Goal: Task Accomplishment & Management: Complete application form

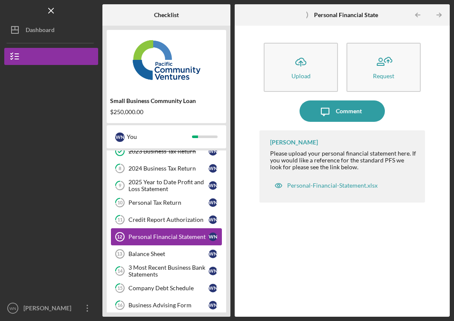
scroll to position [78, 0]
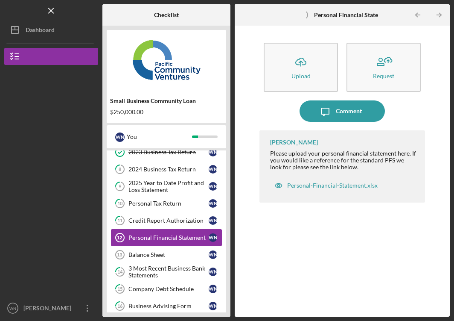
click at [158, 237] on div "Personal Financial Statement" at bounding box center [169, 237] width 80 height 7
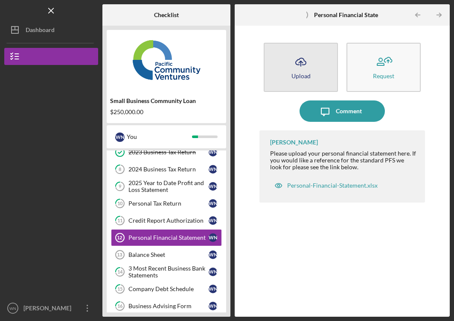
click at [304, 66] on icon "Icon/Upload" at bounding box center [300, 61] width 21 height 21
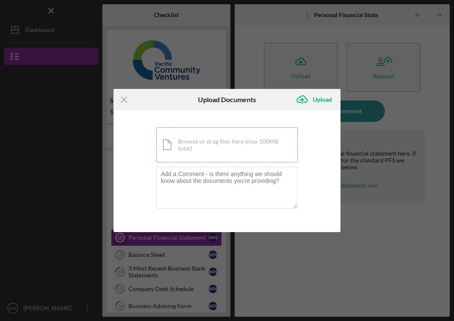
click at [218, 149] on div "Icon/Document Browse or drag files here (max 100MB total) Tap to choose files o…" at bounding box center [227, 144] width 142 height 35
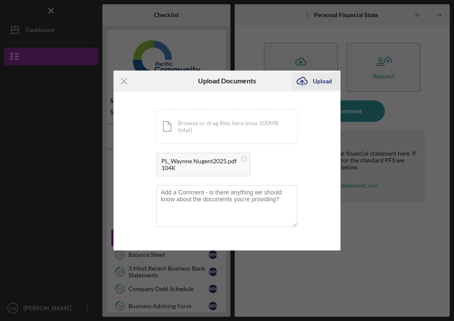
click at [302, 78] on icon "Icon/Upload" at bounding box center [302, 80] width 21 height 21
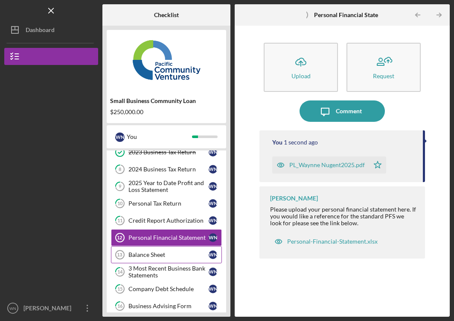
click at [149, 250] on link "Balance Sheet 13 Balance Sheet W N" at bounding box center [166, 254] width 111 height 17
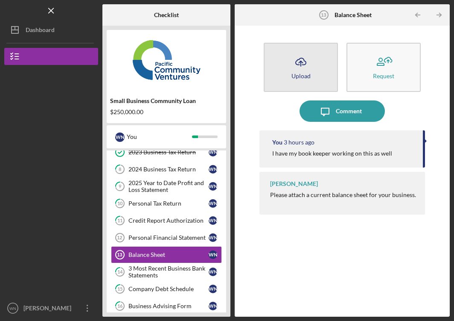
click at [306, 66] on icon "Icon/Upload" at bounding box center [300, 61] width 21 height 21
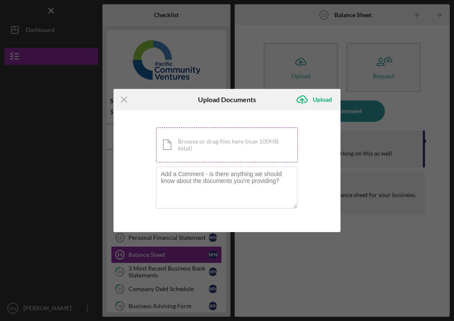
click at [224, 141] on div "Icon/Document Browse or drag files here (max 100MB total) Tap to choose files o…" at bounding box center [227, 144] width 142 height 35
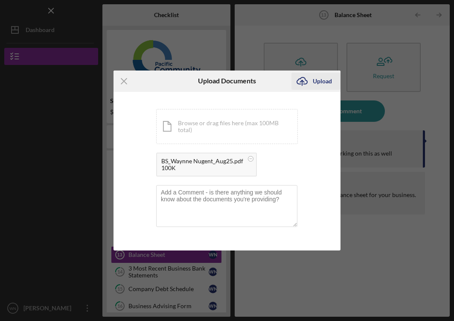
click at [304, 81] on polyline "submit" at bounding box center [302, 81] width 4 height 2
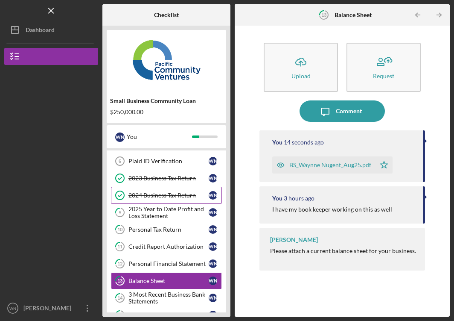
scroll to position [44, 0]
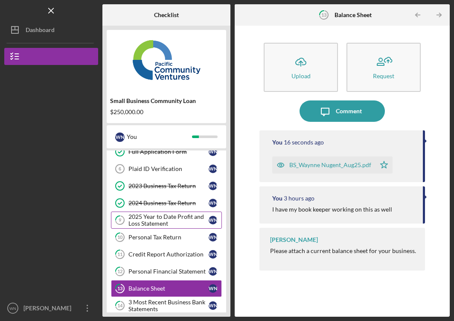
click at [156, 221] on div "2025 Year to Date Profit and Loss Statement" at bounding box center [169, 220] width 80 height 14
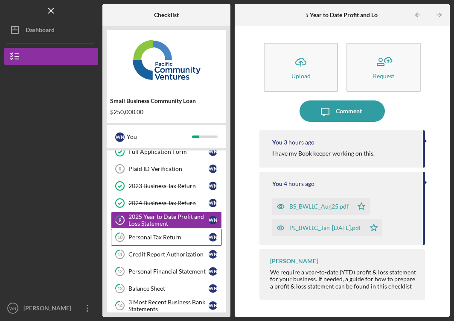
click at [153, 238] on div "Personal Tax Return" at bounding box center [169, 237] width 80 height 7
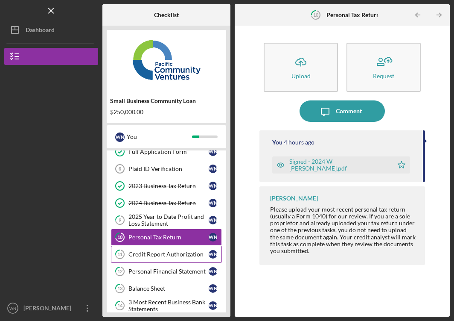
click at [152, 255] on div "Credit Report Authorization" at bounding box center [169, 254] width 80 height 7
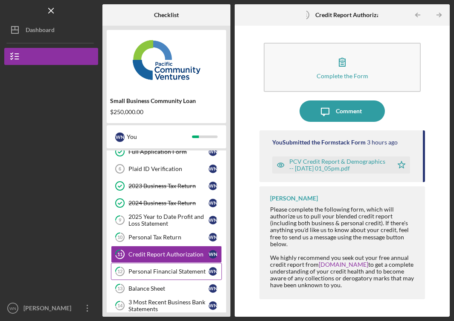
click at [152, 271] on div "Personal Financial Statement" at bounding box center [169, 271] width 80 height 7
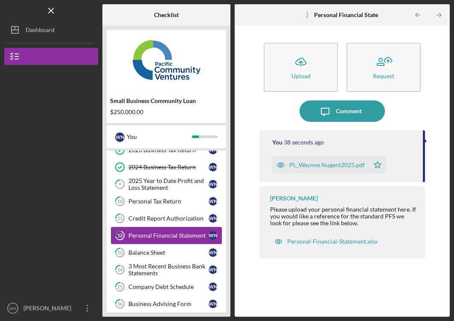
scroll to position [82, 0]
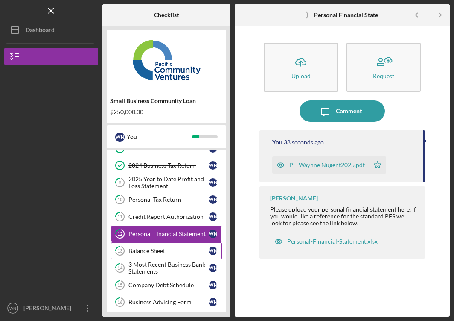
click at [145, 252] on div "Balance Sheet" at bounding box center [169, 250] width 80 height 7
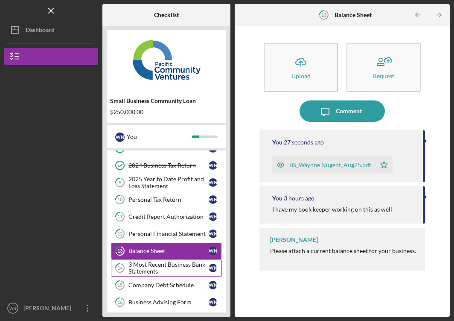
click at [145, 269] on div "3 Most Recent Business Bank Statements" at bounding box center [169, 268] width 80 height 14
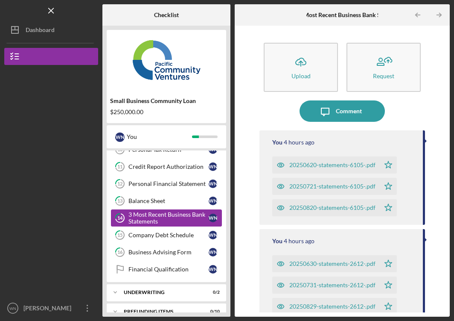
scroll to position [131, 0]
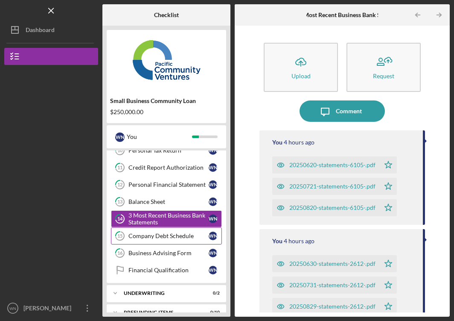
click at [141, 231] on link "15 Company Debt Schedule W N" at bounding box center [166, 235] width 111 height 17
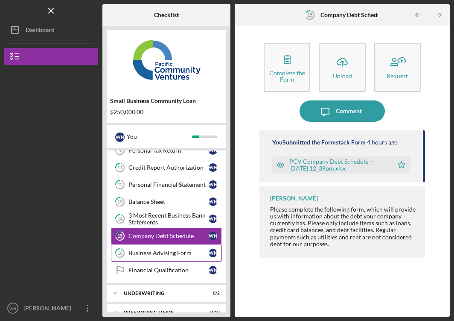
click at [143, 254] on div "Business Advising Form" at bounding box center [169, 252] width 80 height 7
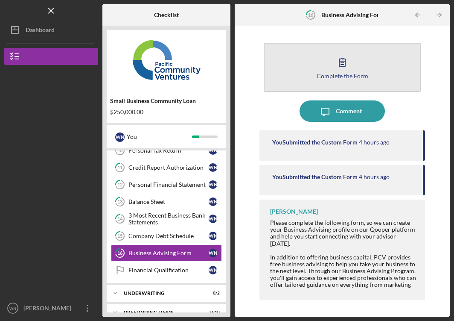
click at [343, 62] on icon "button" at bounding box center [342, 61] width 21 height 21
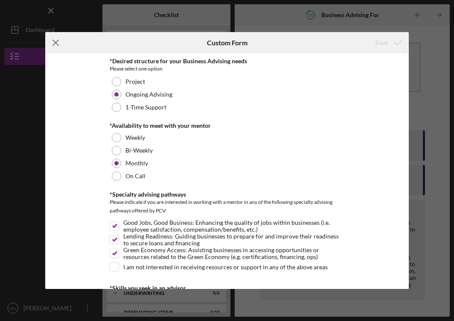
click at [58, 41] on icon "Icon/Menu Close" at bounding box center [55, 42] width 21 height 21
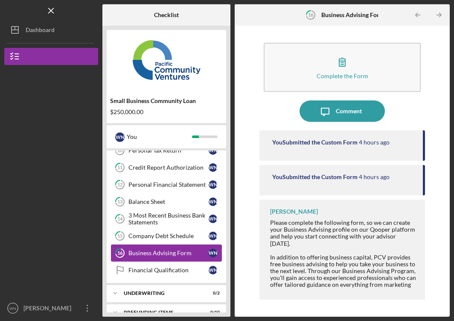
scroll to position [144, 0]
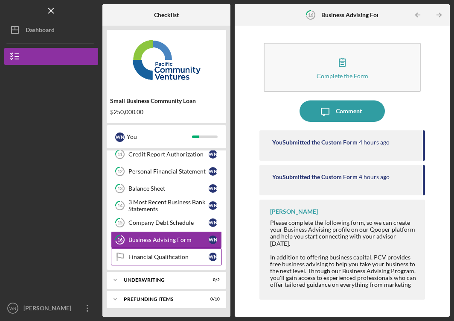
click at [161, 258] on div "Financial Qualification" at bounding box center [169, 256] width 80 height 7
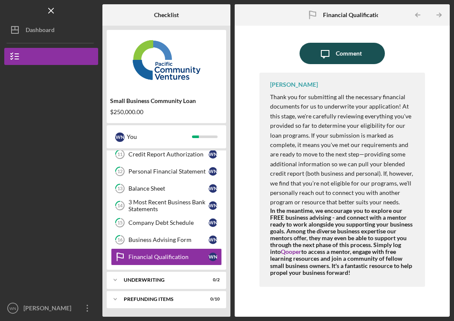
click at [352, 54] on div "Comment" at bounding box center [349, 53] width 26 height 21
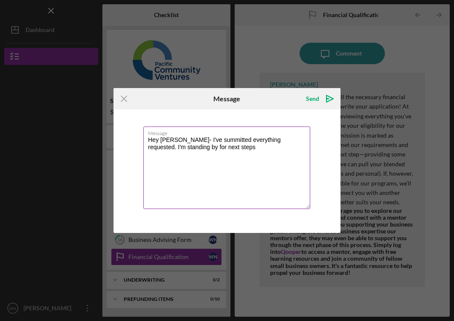
click at [200, 141] on textarea "Hey Yash- I've summitted everything requested. I'm standing by for next steps" at bounding box center [226, 167] width 167 height 82
type textarea "Hey Yash- I've summitted everything requested. I'm standing by for next steps"
click at [314, 99] on div "Send" at bounding box center [312, 98] width 13 height 17
